Goal: Task Accomplishment & Management: Manage account settings

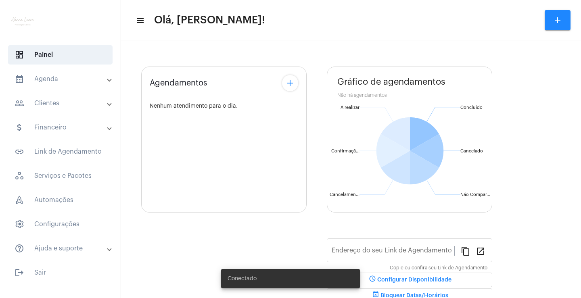
type input "[URL][DOMAIN_NAME]"
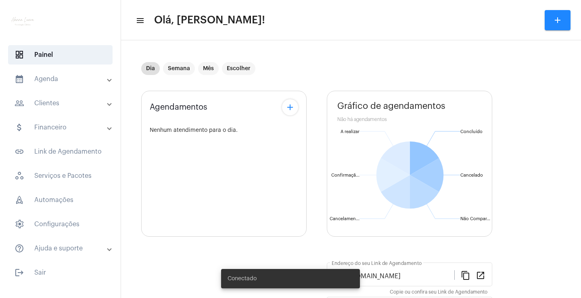
click at [78, 107] on mat-panel-title "people_outline Clientes" at bounding box center [61, 103] width 93 height 10
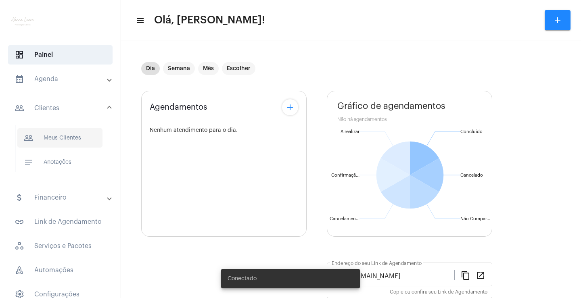
click at [81, 131] on span "people_outline Meus Clientes" at bounding box center [59, 137] width 85 height 19
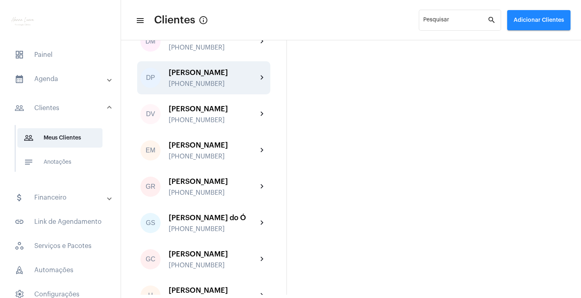
scroll to position [363, 0]
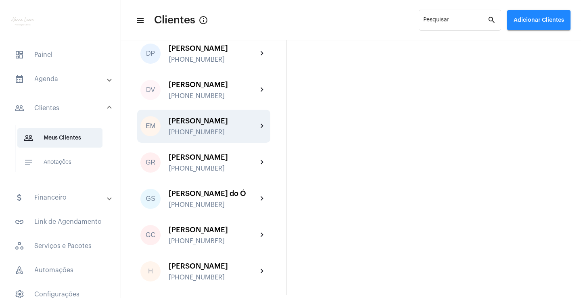
click at [230, 125] on div "[PERSON_NAME]" at bounding box center [213, 121] width 89 height 8
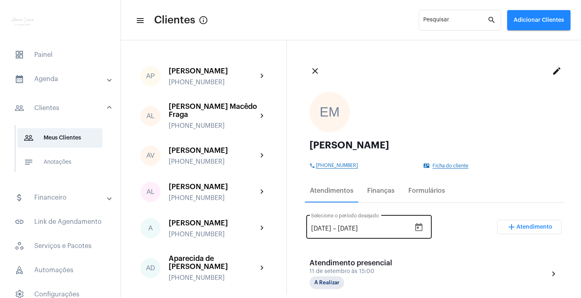
scroll to position [81, 0]
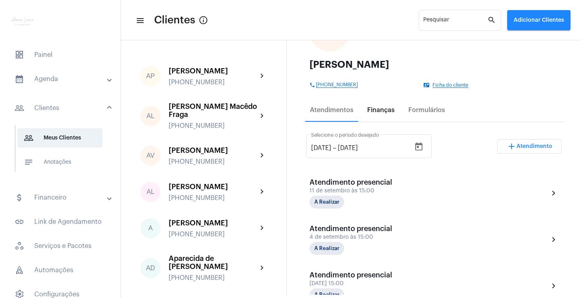
click at [379, 109] on div "Finanças" at bounding box center [380, 110] width 27 height 7
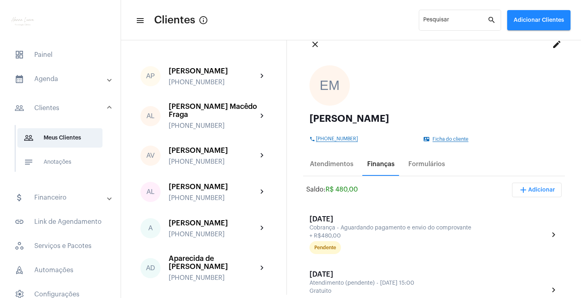
scroll to position [40, 0]
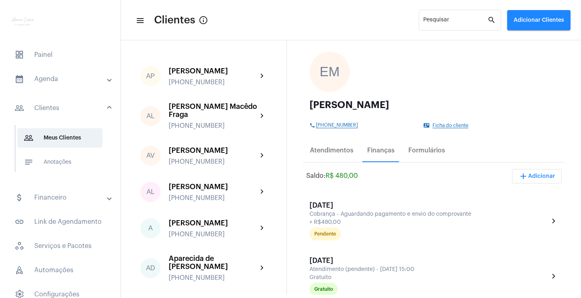
click at [525, 177] on span "add Adicionar" at bounding box center [536, 176] width 37 height 6
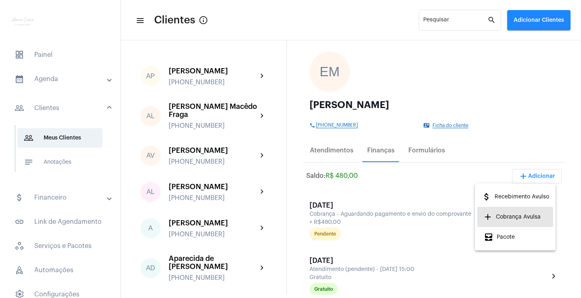
click at [513, 213] on span "add Cobrança Avulsa" at bounding box center [512, 217] width 57 height 15
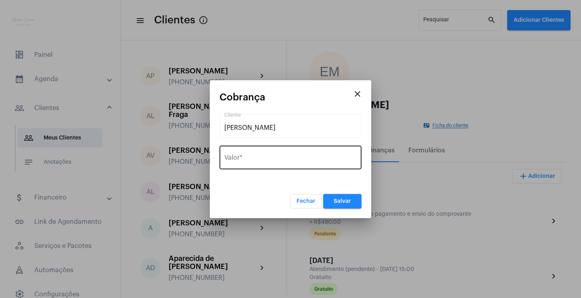
click at [292, 161] on input "Valor *" at bounding box center [290, 159] width 132 height 7
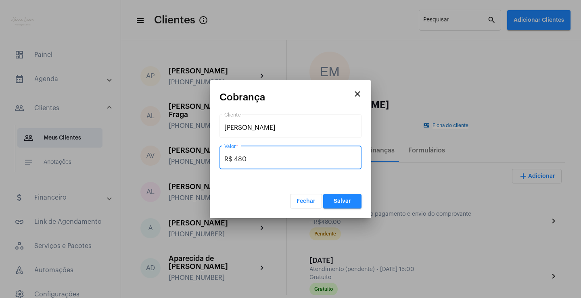
type input "R$ 480"
click at [339, 197] on button "Salvar" at bounding box center [342, 201] width 38 height 15
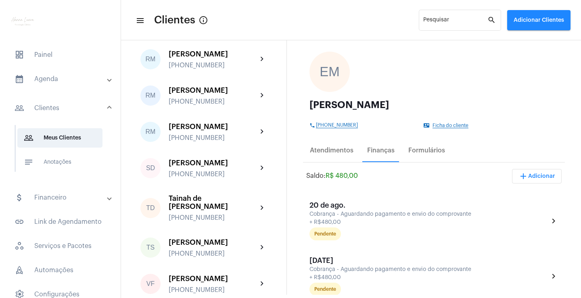
scroll to position [1574, 0]
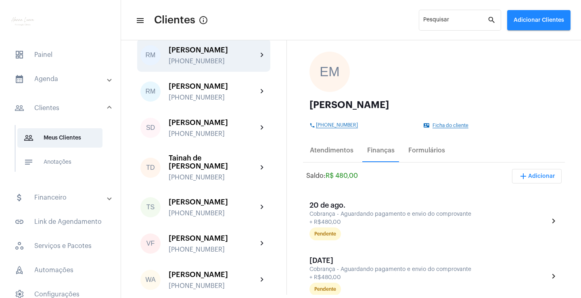
click at [242, 54] on div "[PERSON_NAME]" at bounding box center [213, 50] width 89 height 8
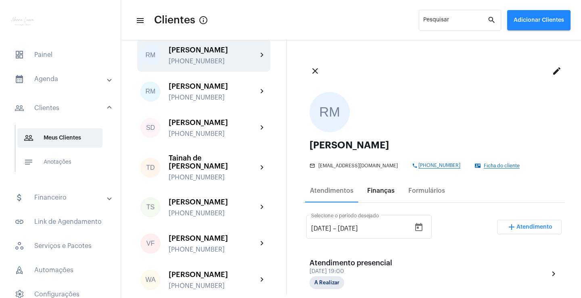
click at [389, 194] on div "Finanças" at bounding box center [380, 190] width 27 height 7
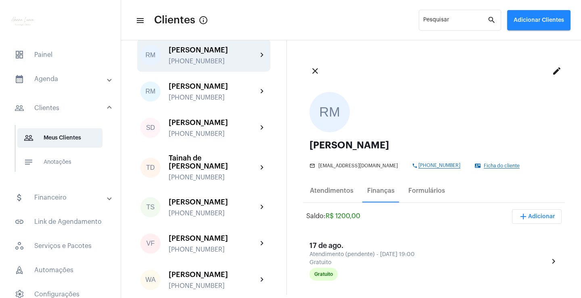
click at [530, 218] on span "add Adicionar" at bounding box center [536, 217] width 37 height 6
click at [516, 257] on span "add Cobrança Avulsa" at bounding box center [512, 257] width 57 height 15
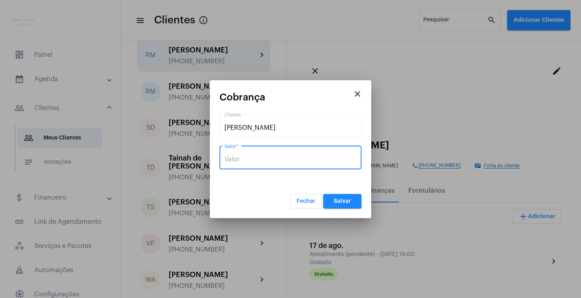
click at [284, 157] on input "Valor *" at bounding box center [290, 159] width 132 height 7
type input "R$ 200"
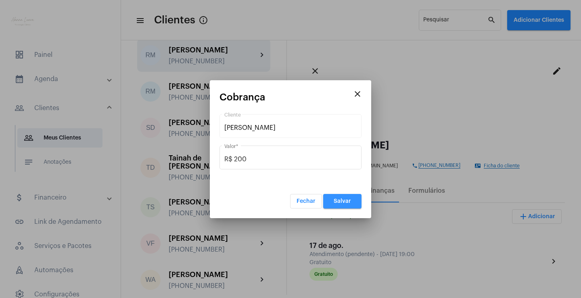
click at [343, 205] on button "Salvar" at bounding box center [342, 201] width 38 height 15
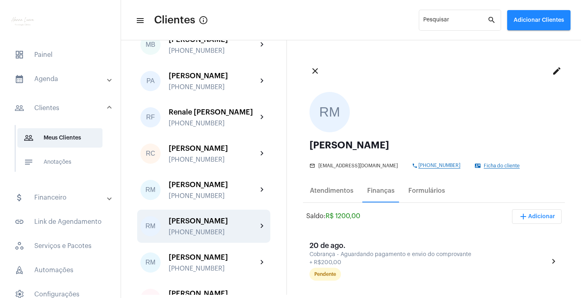
scroll to position [1387, 0]
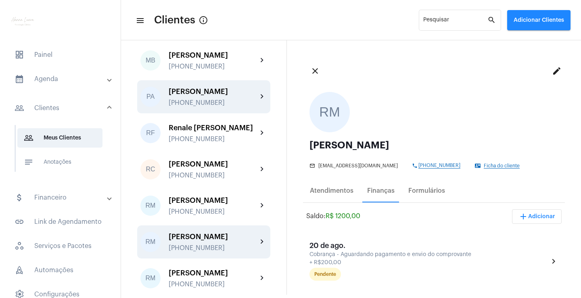
click at [216, 96] on div "[PERSON_NAME]" at bounding box center [213, 92] width 89 height 8
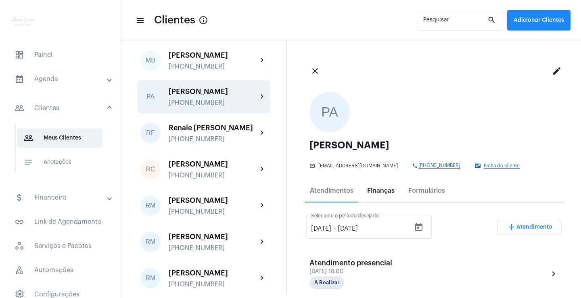
click at [374, 191] on div "Finanças" at bounding box center [380, 190] width 27 height 7
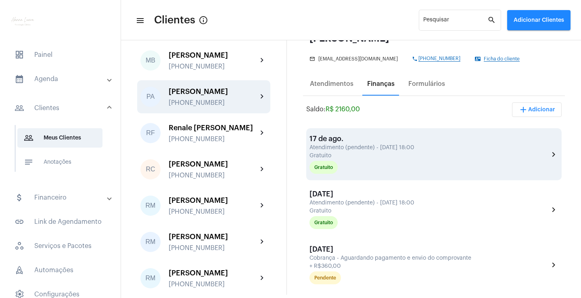
scroll to position [121, 0]
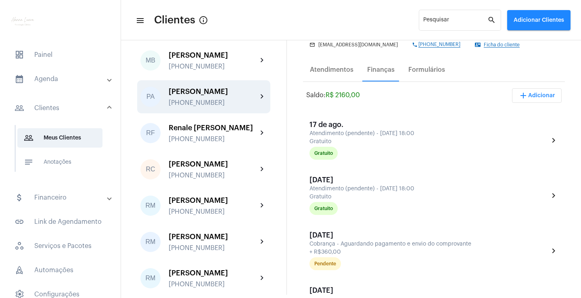
click at [538, 99] on button "add Adicionar" at bounding box center [537, 95] width 50 height 15
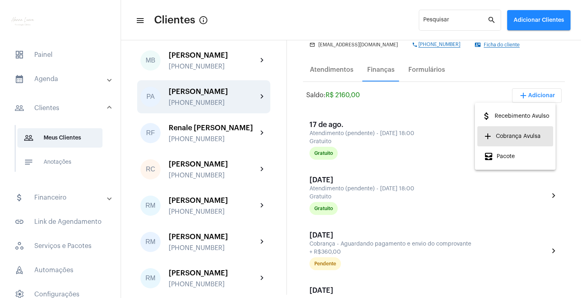
click at [537, 131] on span "add Cobrança Avulsa" at bounding box center [512, 136] width 57 height 15
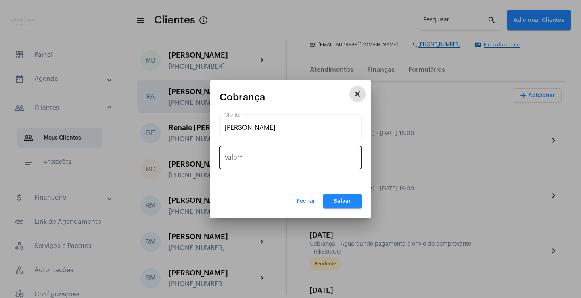
click at [303, 166] on div "Valor *" at bounding box center [290, 156] width 132 height 25
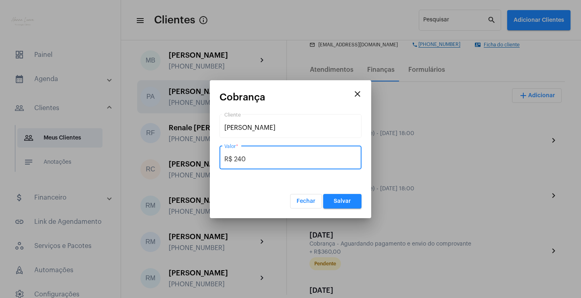
type input "R$ 240"
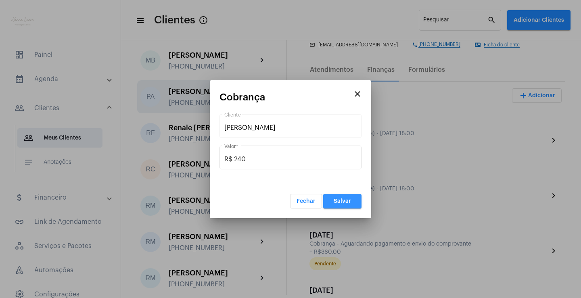
click at [343, 203] on span "Salvar" at bounding box center [342, 202] width 17 height 6
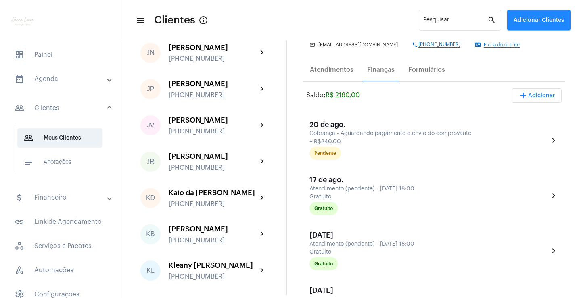
scroll to position [701, 0]
